Goal: Browse casually

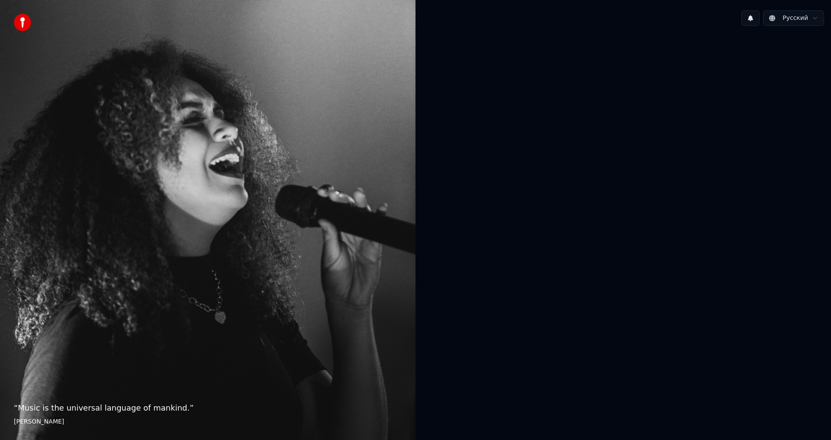
drag, startPoint x: 8, startPoint y: 407, endPoint x: 14, endPoint y: 406, distance: 6.6
click at [10, 406] on div "“ Music is the universal language of mankind. ” [PERSON_NAME]" at bounding box center [208, 220] width 416 height 440
click at [196, 313] on div "“ Music is the universal language of mankind. ” [PERSON_NAME]" at bounding box center [208, 220] width 416 height 440
click at [197, 315] on div "“ Music is the universal language of mankind. ” [PERSON_NAME]" at bounding box center [208, 220] width 416 height 440
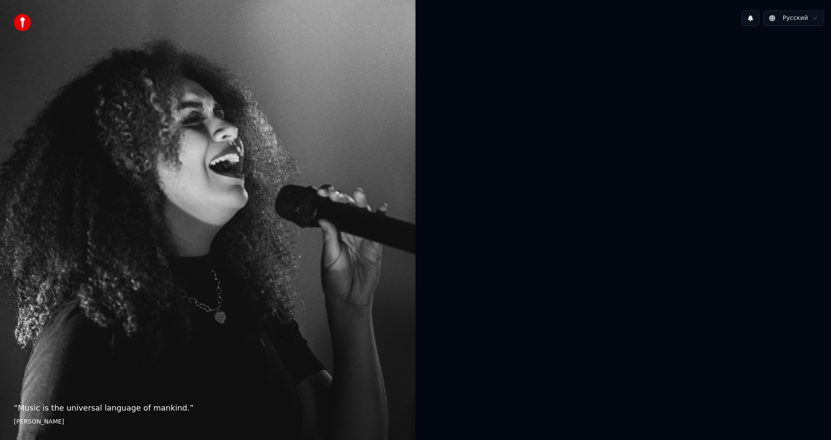
click at [197, 315] on div "“ Music is the universal language of mankind. ” [PERSON_NAME]" at bounding box center [208, 220] width 416 height 440
drag, startPoint x: 115, startPoint y: 410, endPoint x: 119, endPoint y: 407, distance: 5.2
click at [119, 408] on p "“ Music is the universal language of mankind. ”" at bounding box center [208, 408] width 388 height 12
click at [168, 384] on div "“ Music is the universal language of mankind. ” [PERSON_NAME]" at bounding box center [208, 220] width 416 height 440
click at [824, 23] on html "“ Music is the universal language of mankind. ” [PERSON_NAME] Русский" at bounding box center [415, 220] width 831 height 440
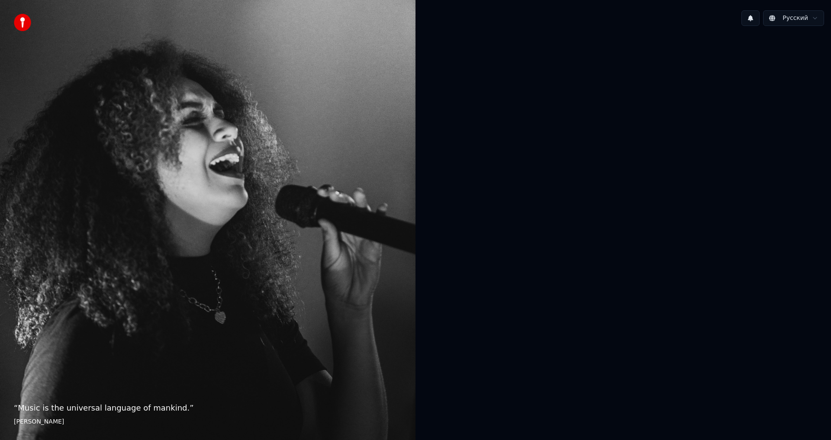
click at [811, 18] on html "“ Music is the universal language of mankind. ” [PERSON_NAME] Русский" at bounding box center [415, 220] width 831 height 440
click at [652, 95] on html "“ Music is the universal language of mankind. ” [PERSON_NAME] Русский English E…" at bounding box center [415, 220] width 831 height 440
click at [24, 21] on img at bounding box center [22, 22] width 17 height 17
click at [26, 27] on img at bounding box center [22, 22] width 17 height 17
click at [26, 26] on img at bounding box center [22, 22] width 17 height 17
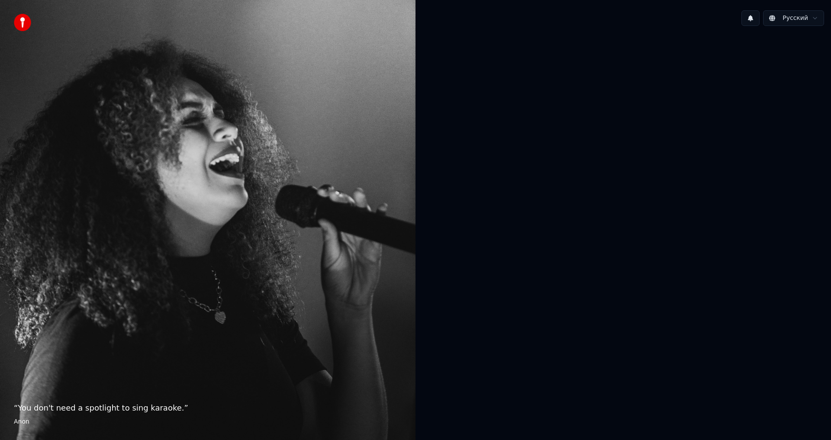
drag, startPoint x: 110, startPoint y: 400, endPoint x: 118, endPoint y: 401, distance: 7.8
click at [118, 401] on div "“ You don't need a spotlight to sing karaoke. ” Anon" at bounding box center [208, 220] width 416 height 440
drag, startPoint x: 70, startPoint y: 407, endPoint x: 216, endPoint y: 407, distance: 145.9
click at [216, 407] on p "“ You don't need a spotlight to sing karaoke. ”" at bounding box center [208, 408] width 388 height 12
